Goal: Information Seeking & Learning: Check status

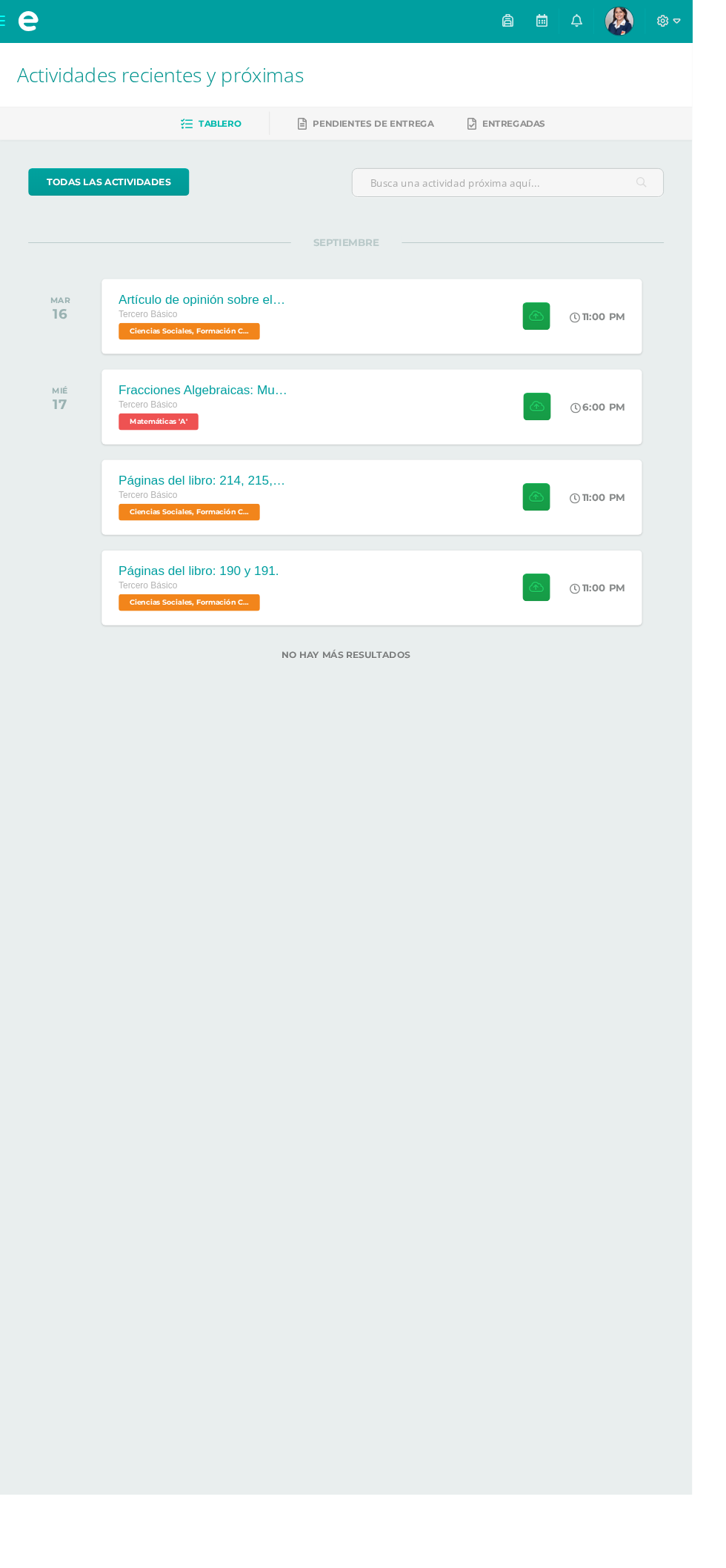
click at [668, 21] on span "[PERSON_NAME] Mi Perfil" at bounding box center [650, 22] width 36 height 29
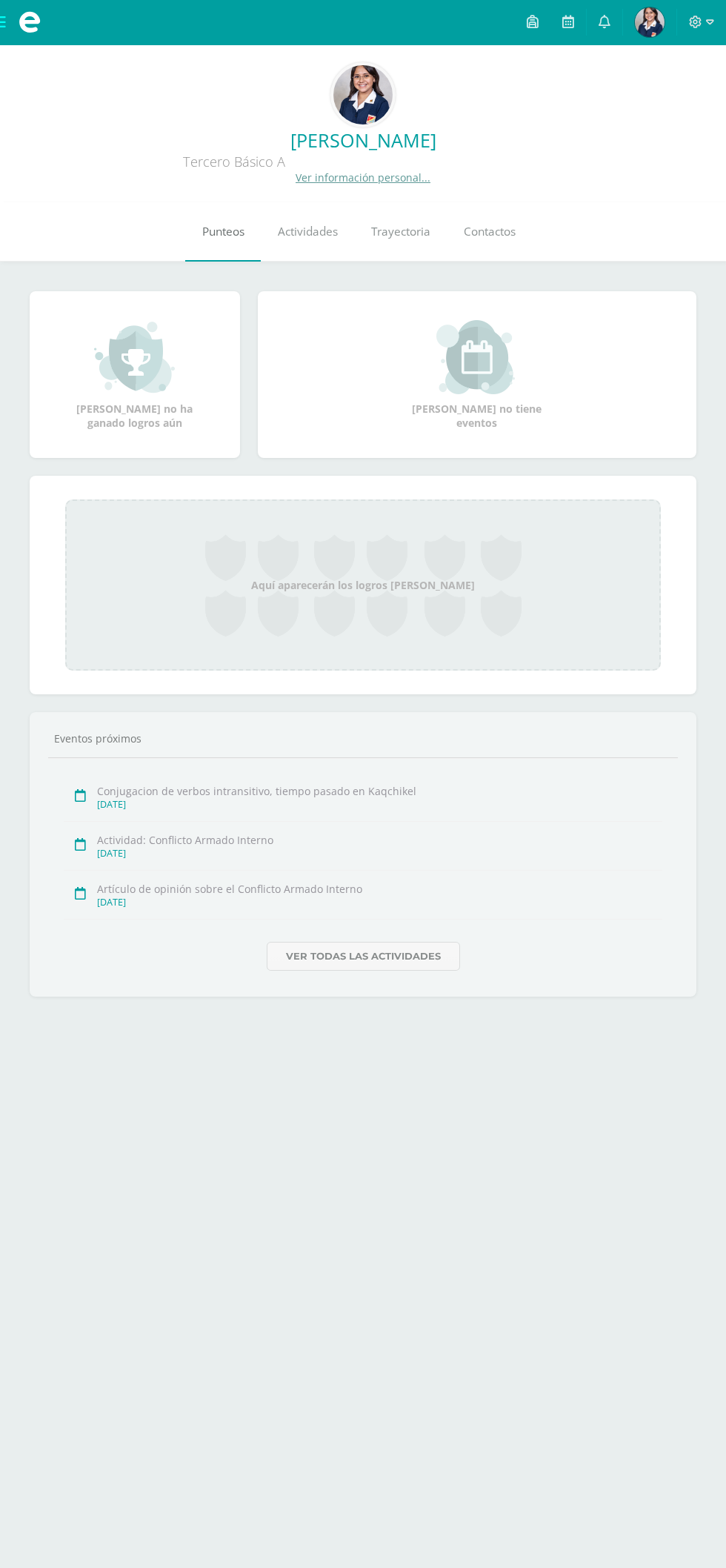
click at [210, 232] on span "Punteos" at bounding box center [223, 231] width 42 height 15
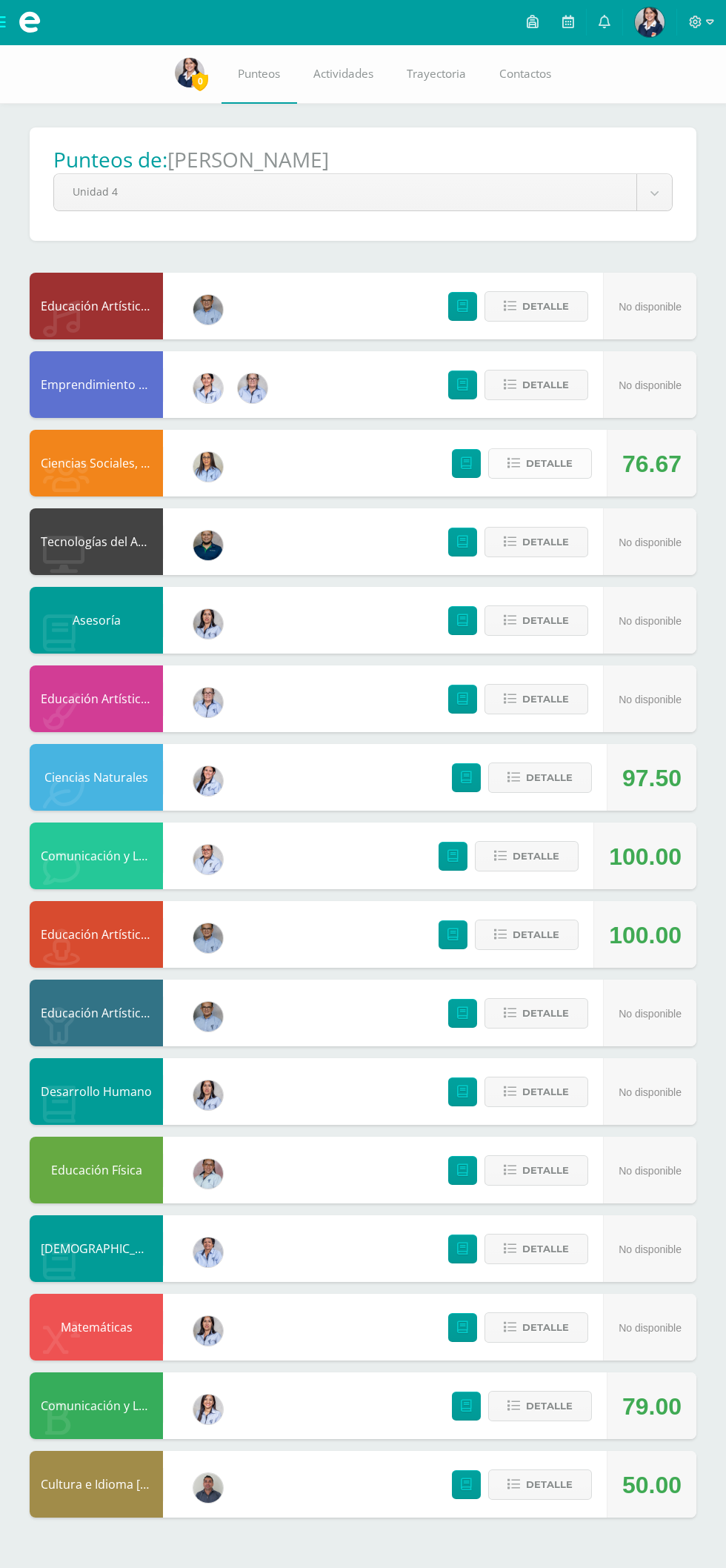
click at [544, 464] on span "Detalle" at bounding box center [549, 464] width 46 height 28
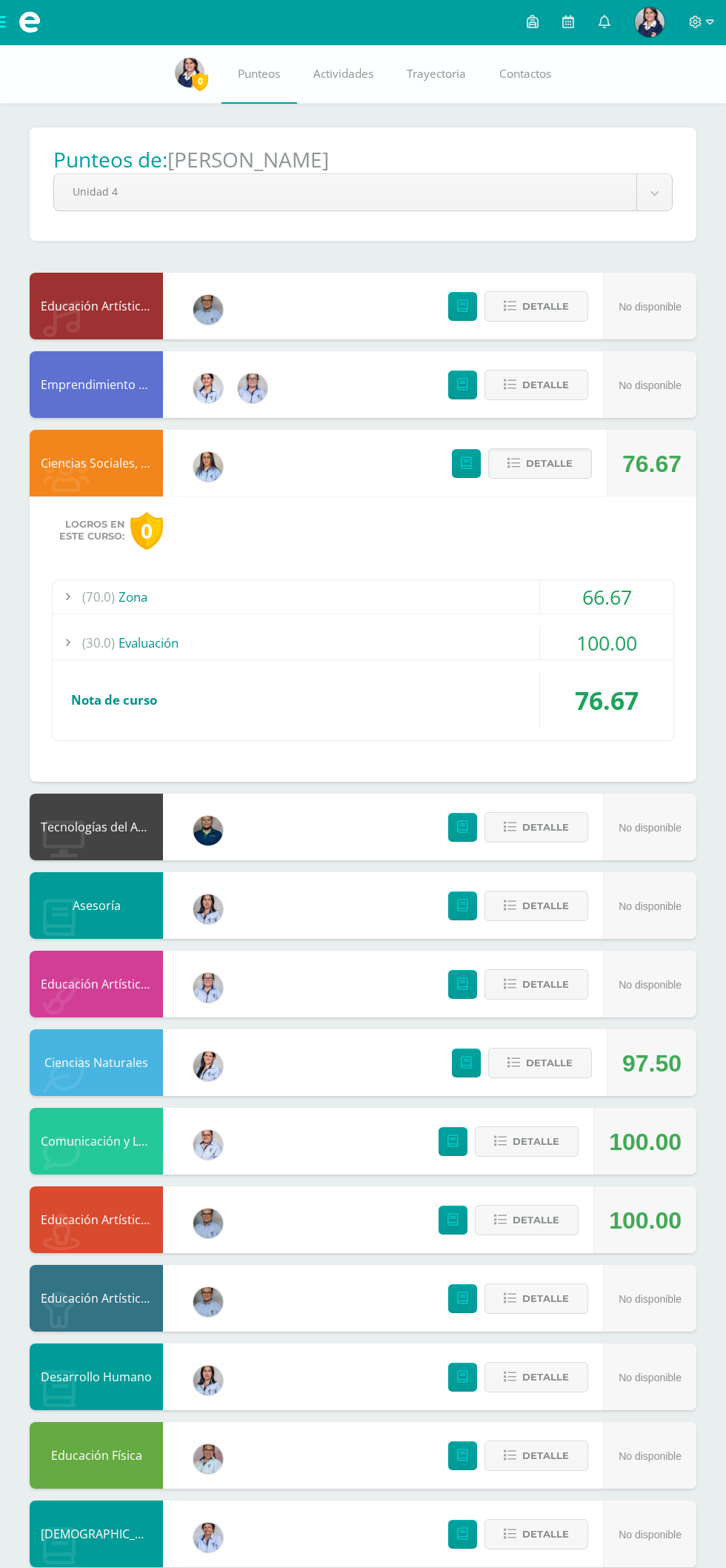
click at [135, 604] on div "(70.0) Zona" at bounding box center [363, 596] width 620 height 33
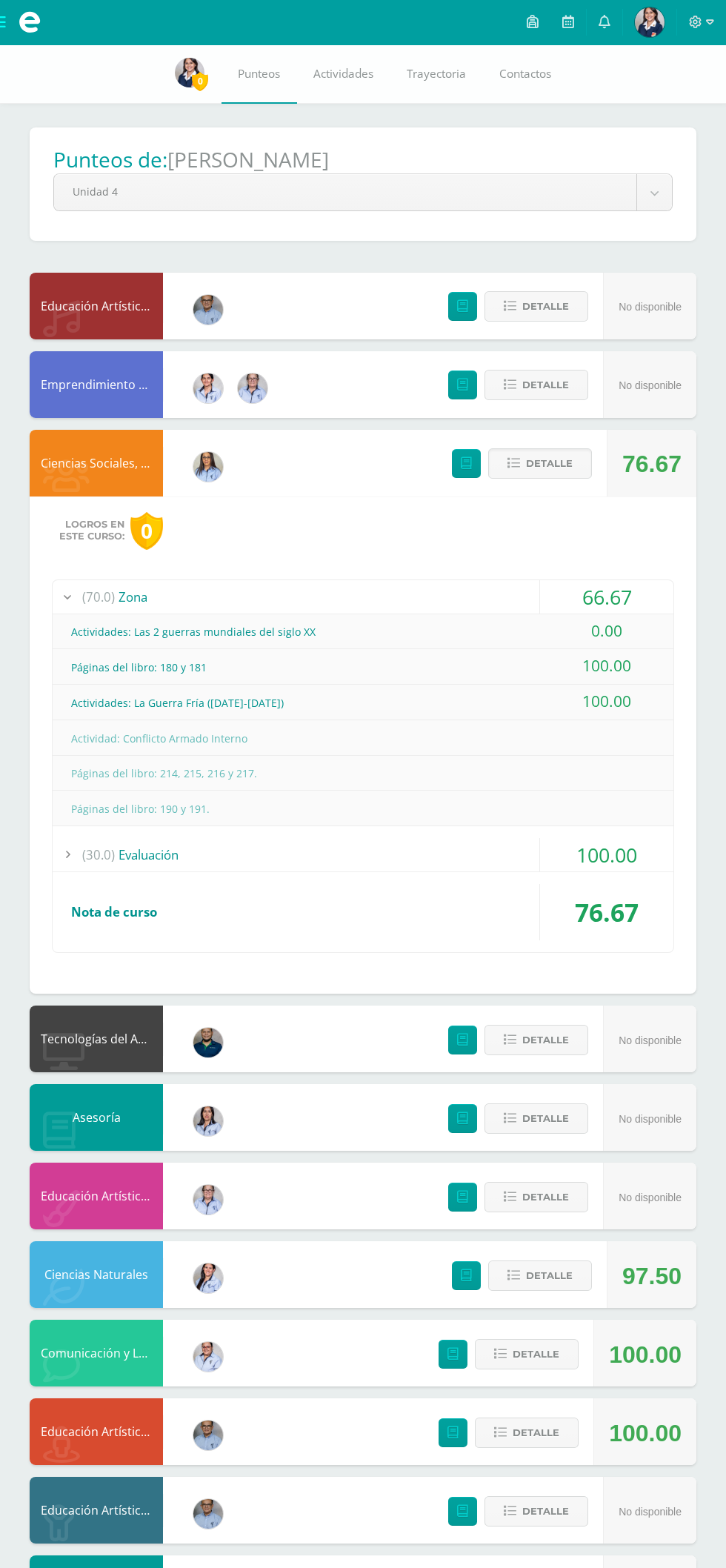
click at [124, 603] on div "(70.0) Zona" at bounding box center [363, 596] width 620 height 33
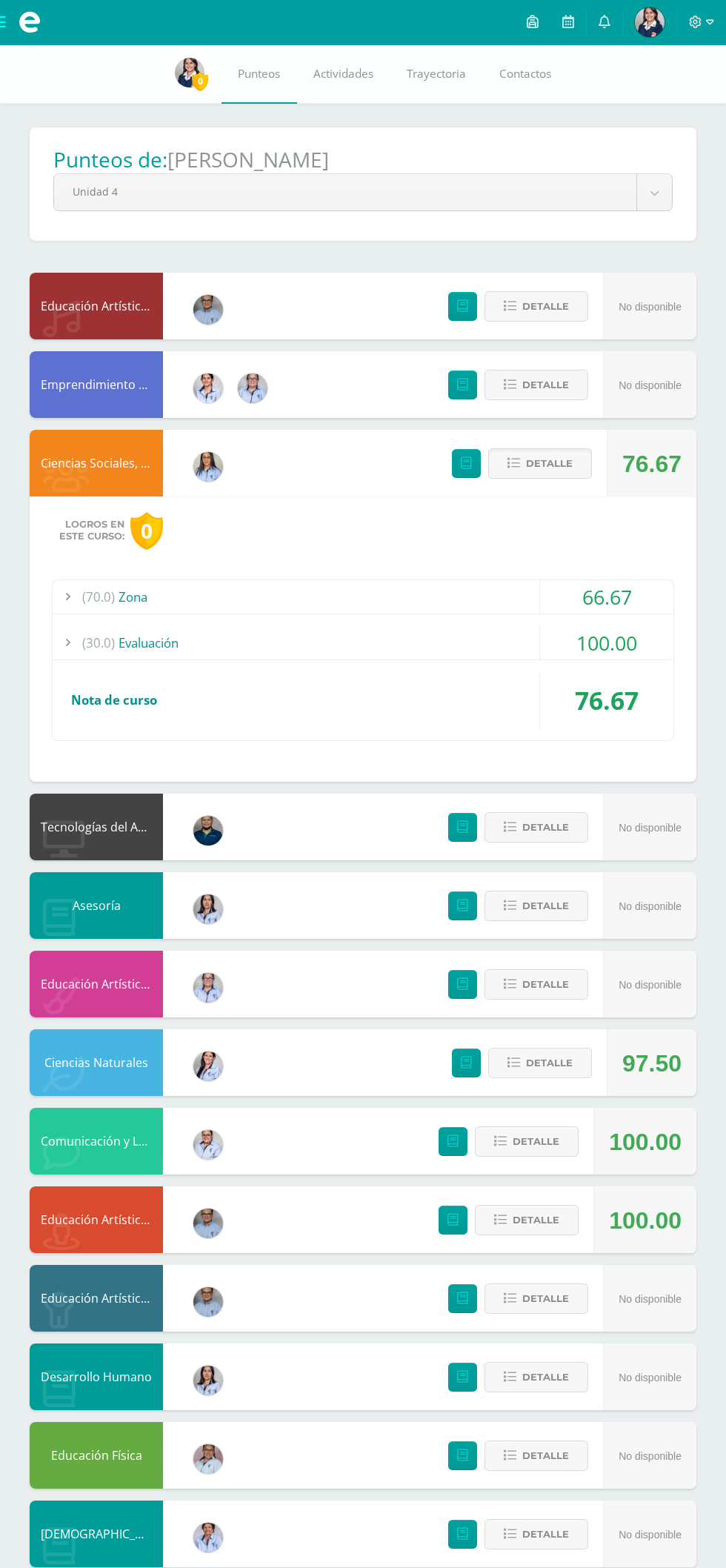
click at [171, 651] on div "(30.0) Evaluación" at bounding box center [363, 643] width 620 height 33
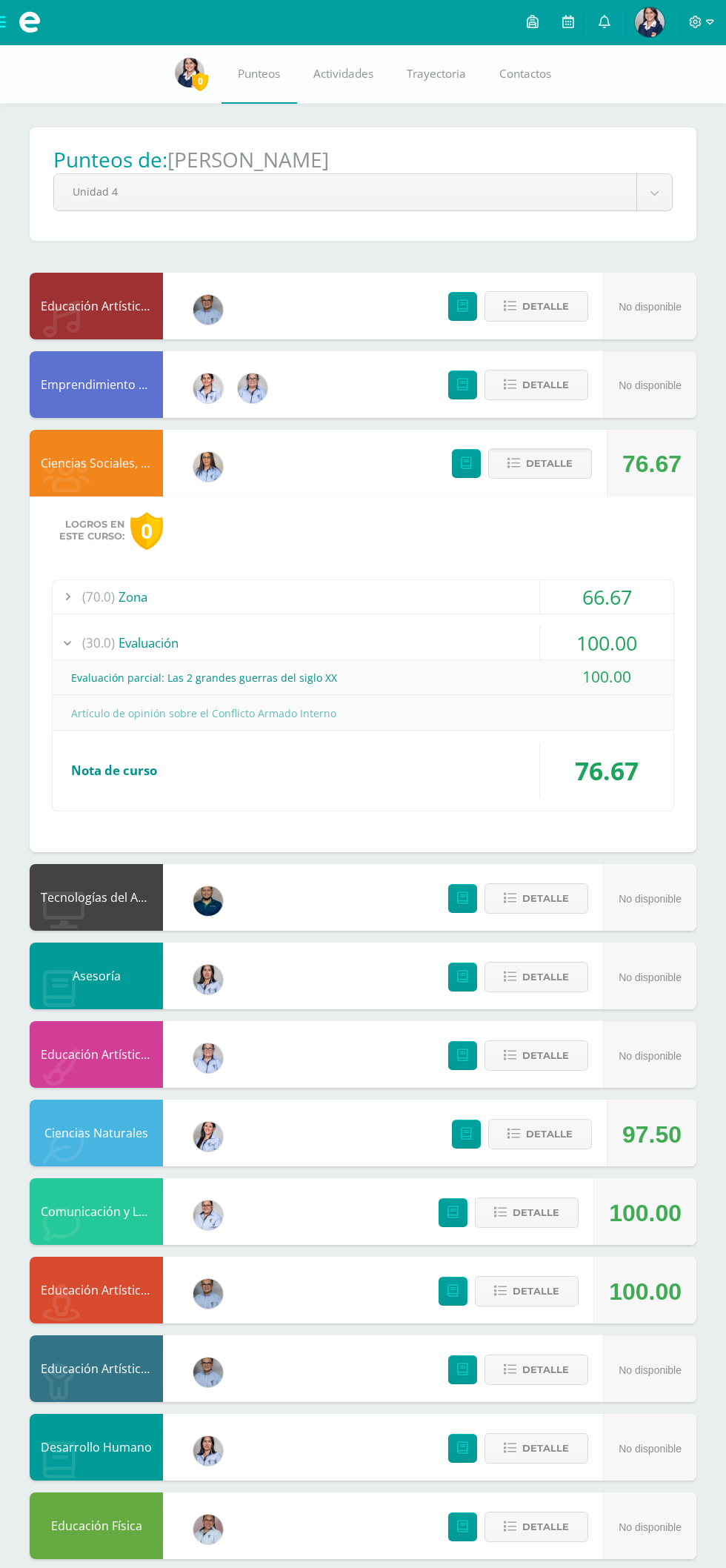
click at [125, 656] on div "(30.0) Evaluación" at bounding box center [363, 643] width 620 height 33
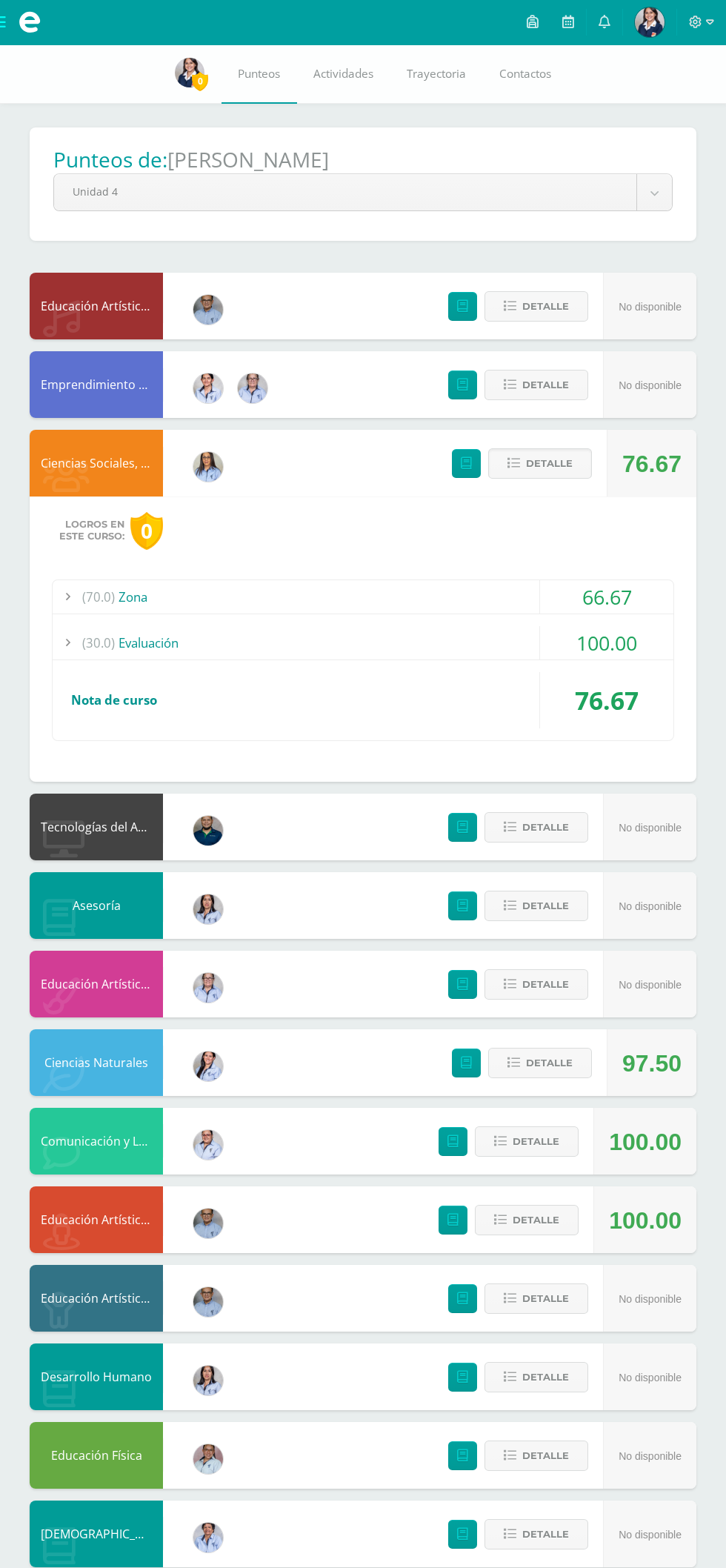
scroll to position [120, 0]
